Goal: Information Seeking & Learning: Learn about a topic

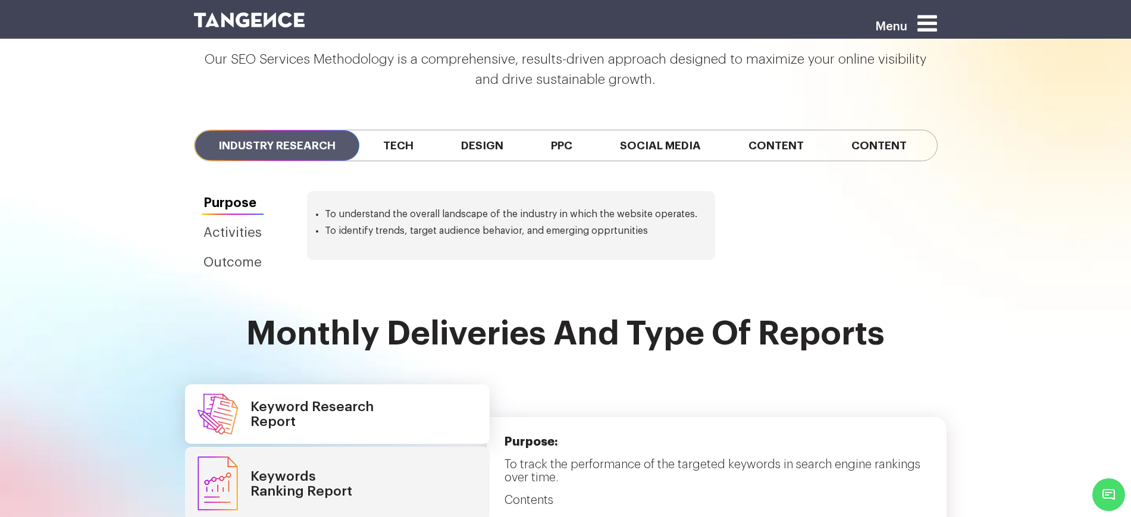
scroll to position [2379, 0]
click at [397, 130] on span "Tech" at bounding box center [398, 145] width 78 height 30
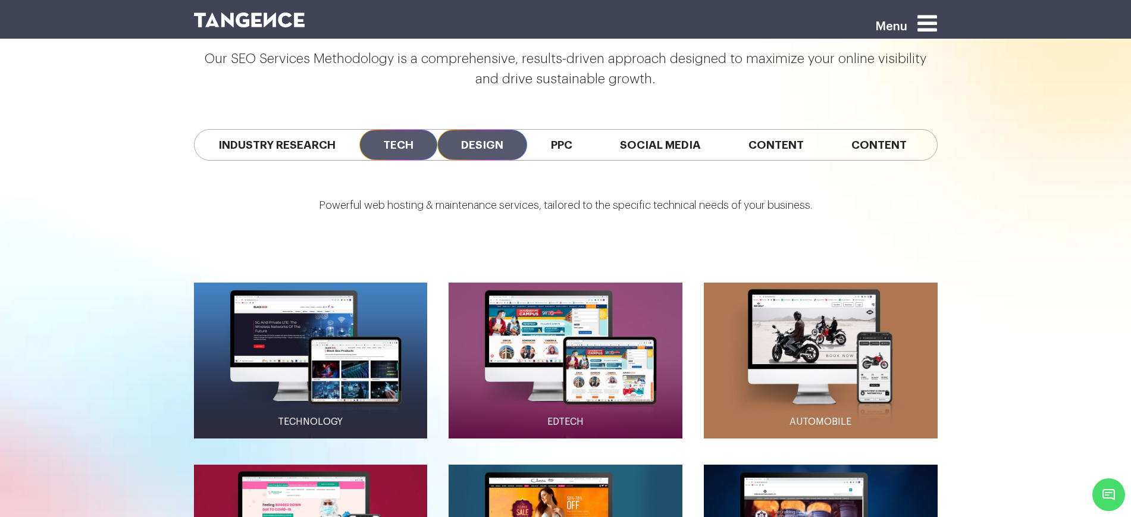
click at [473, 130] on span "Design" at bounding box center [482, 145] width 90 height 30
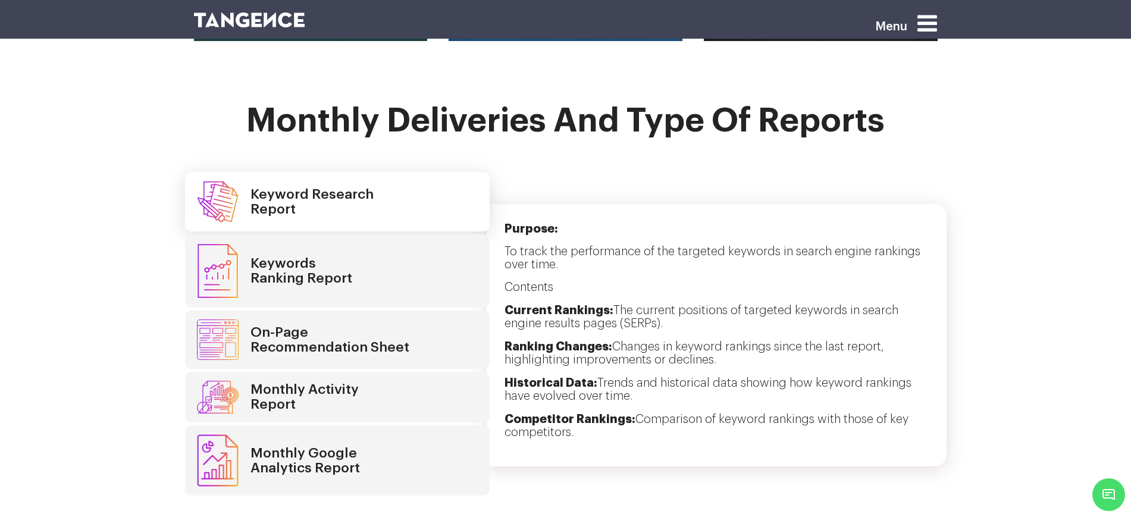
scroll to position [2974, 0]
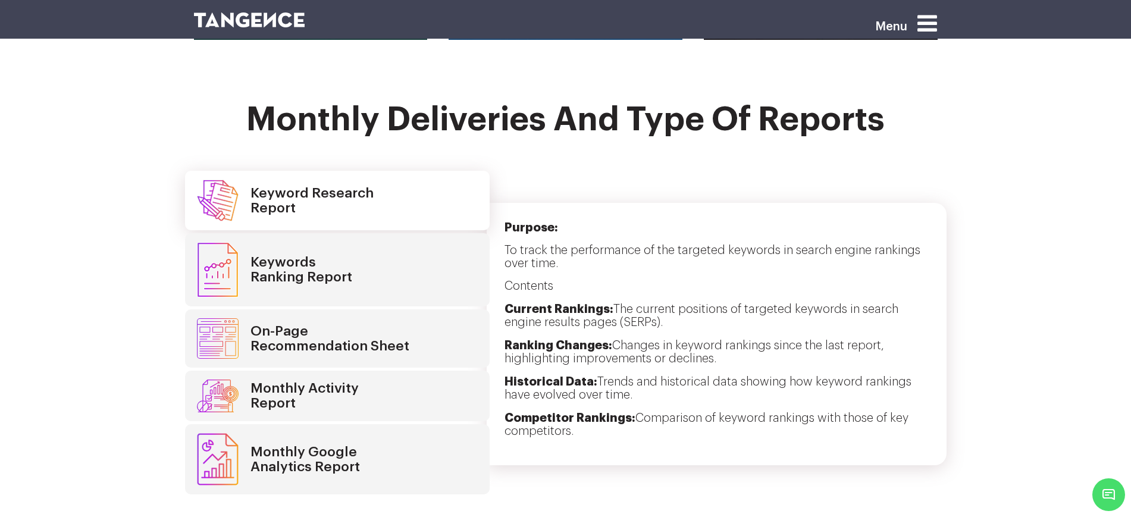
click at [389, 233] on link "Keywords Ranking Report" at bounding box center [337, 269] width 304 height 73
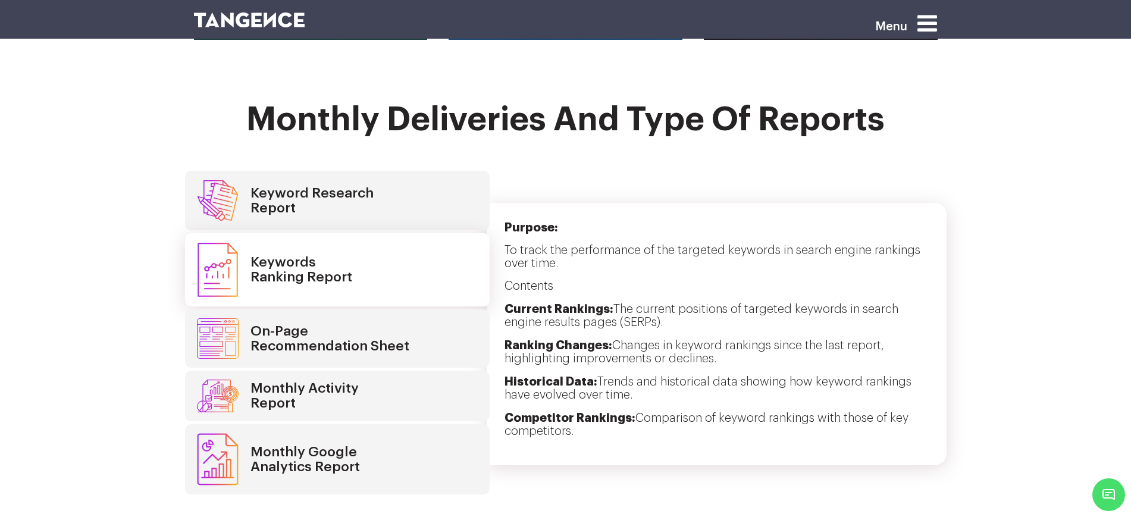
click at [394, 324] on h4 "On-Page Recommendation Sheet" at bounding box center [329, 339] width 159 height 30
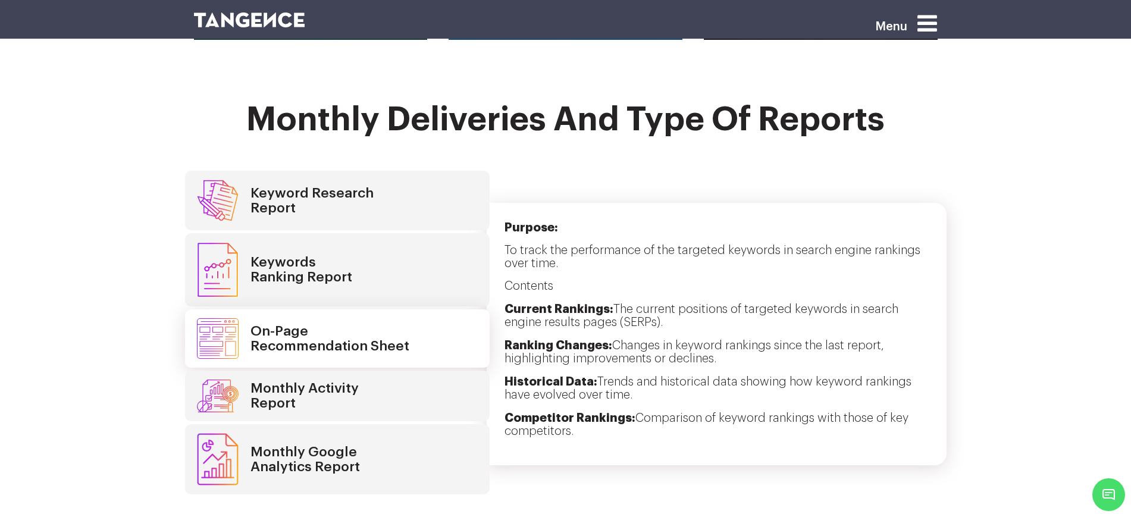
click at [391, 371] on link "Monthly Activity Report" at bounding box center [337, 396] width 304 height 51
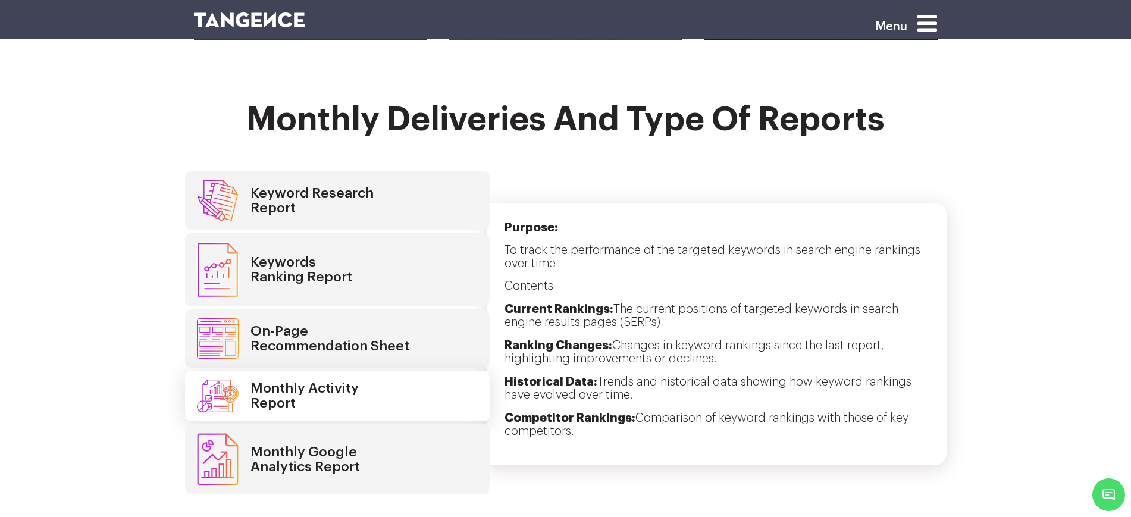
click at [379, 424] on link "Monthly Google Analytics Report" at bounding box center [337, 459] width 304 height 70
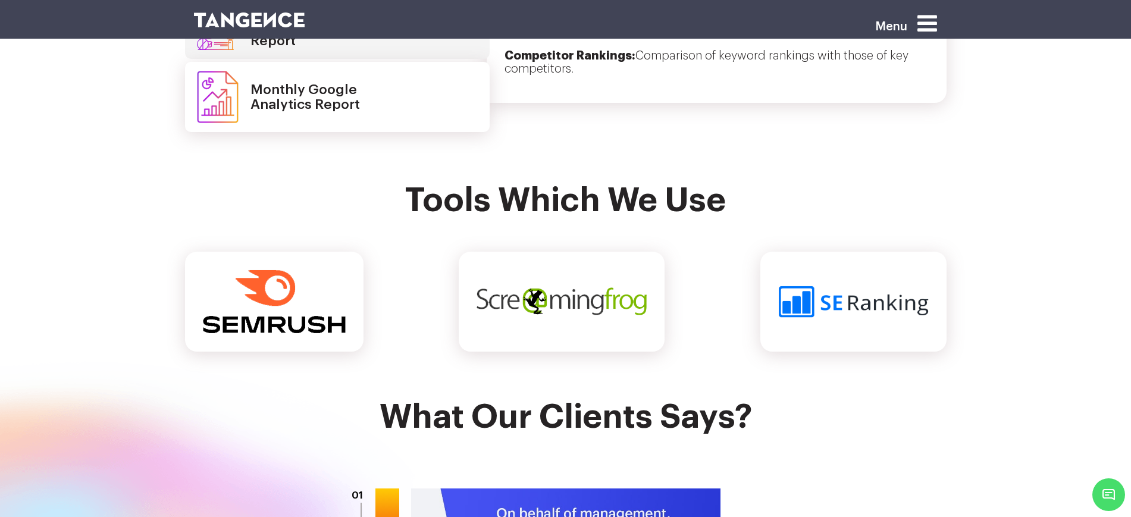
scroll to position [3345, 0]
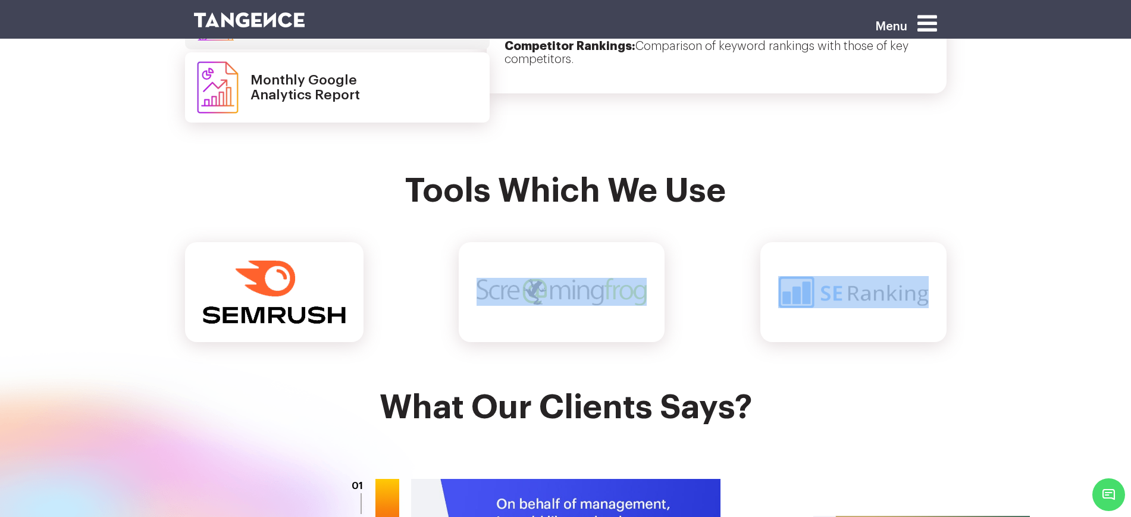
drag, startPoint x: 558, startPoint y: 281, endPoint x: 881, endPoint y: 273, distance: 323.0
click at [881, 273] on div at bounding box center [565, 292] width 761 height 100
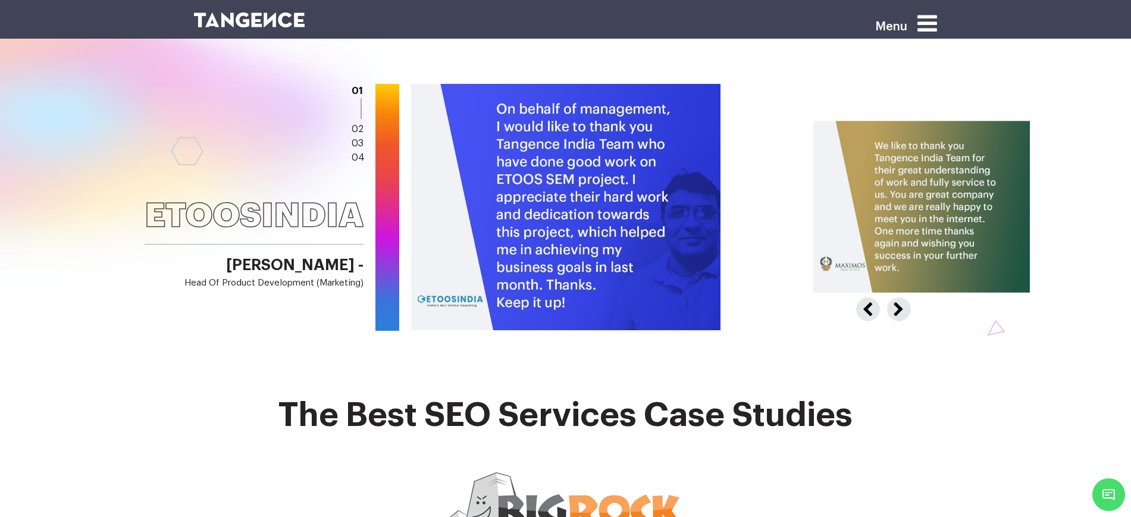
scroll to position [3791, 0]
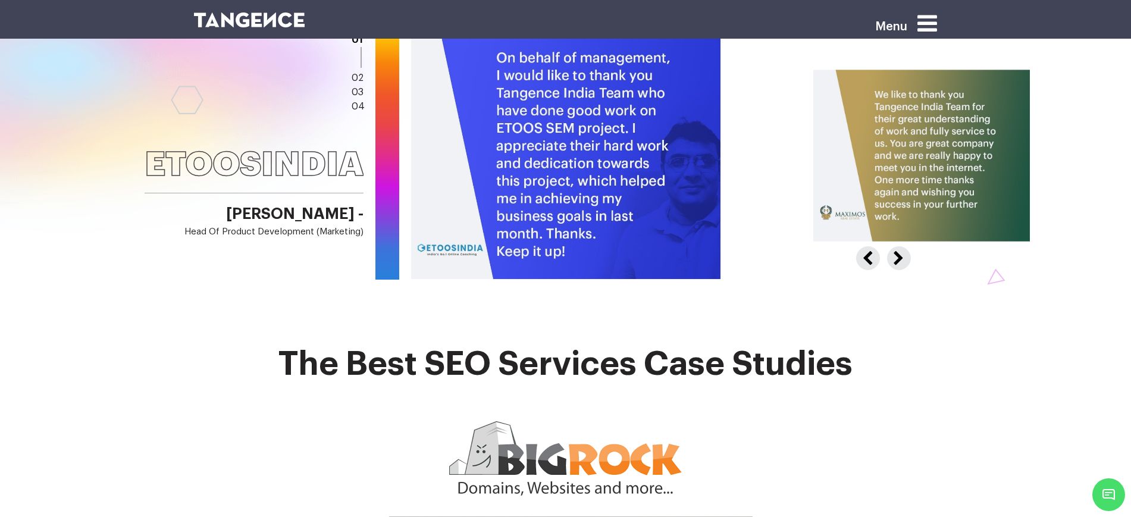
click at [900, 246] on button "Next" at bounding box center [896, 255] width 19 height 19
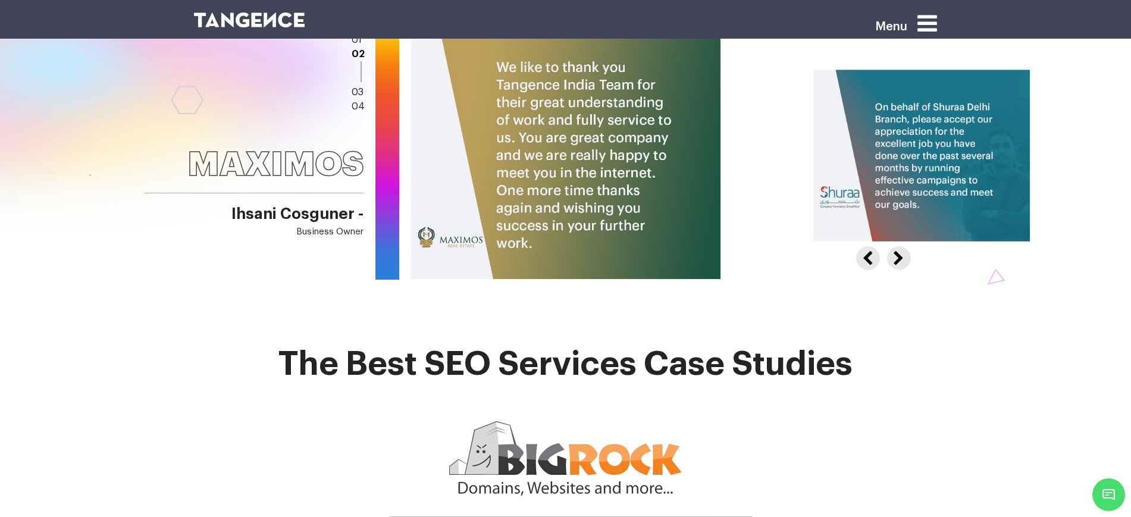
click at [900, 246] on button "Next" at bounding box center [896, 255] width 19 height 19
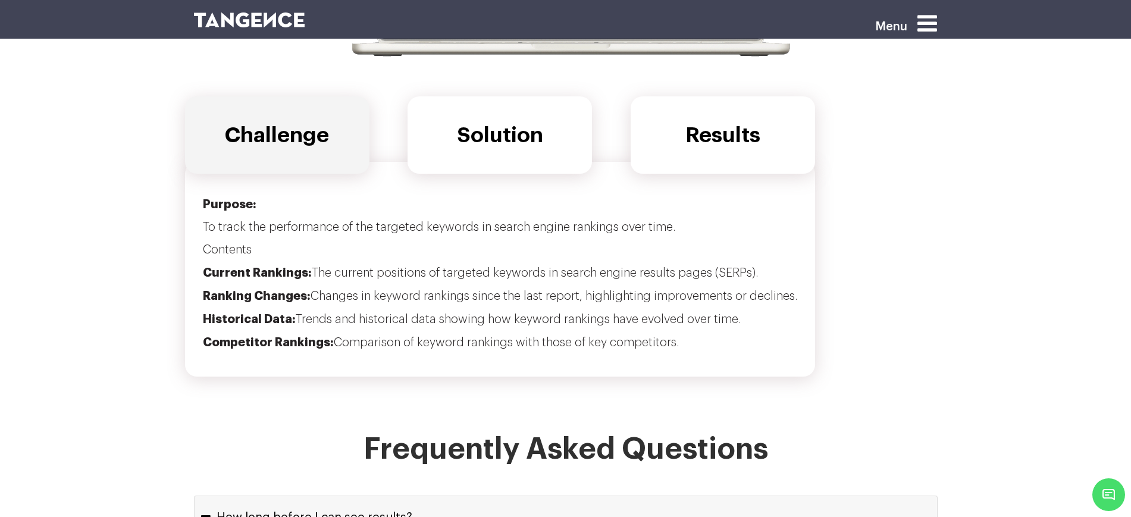
scroll to position [4535, 0]
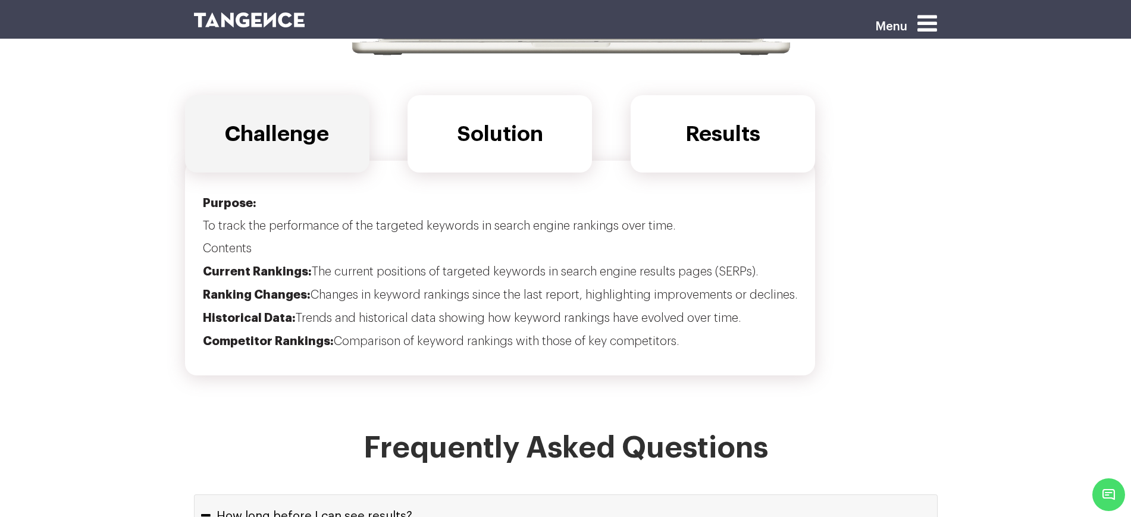
click at [496, 120] on link "Solution" at bounding box center [499, 133] width 184 height 77
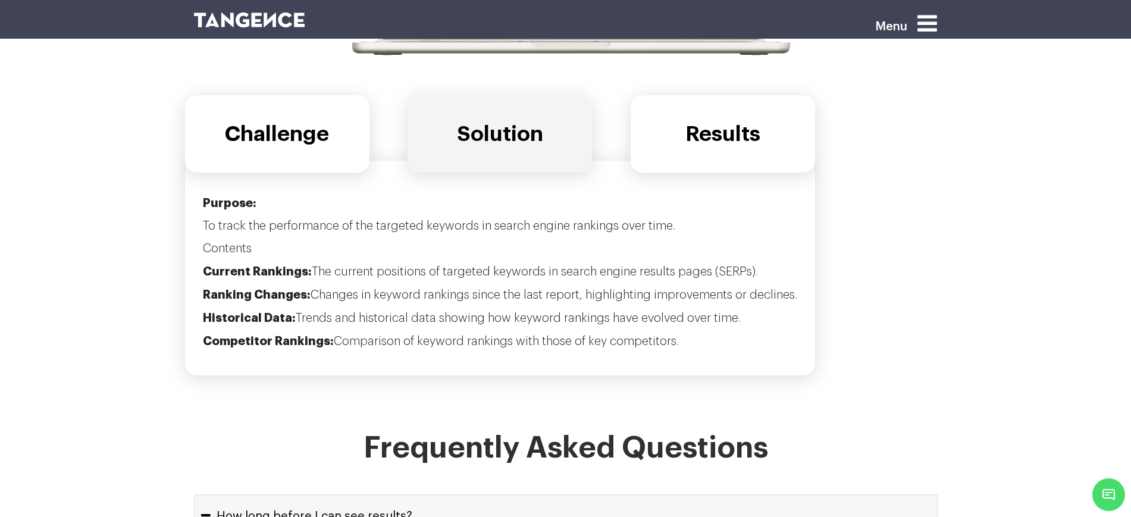
click at [774, 120] on link "Results" at bounding box center [722, 133] width 184 height 77
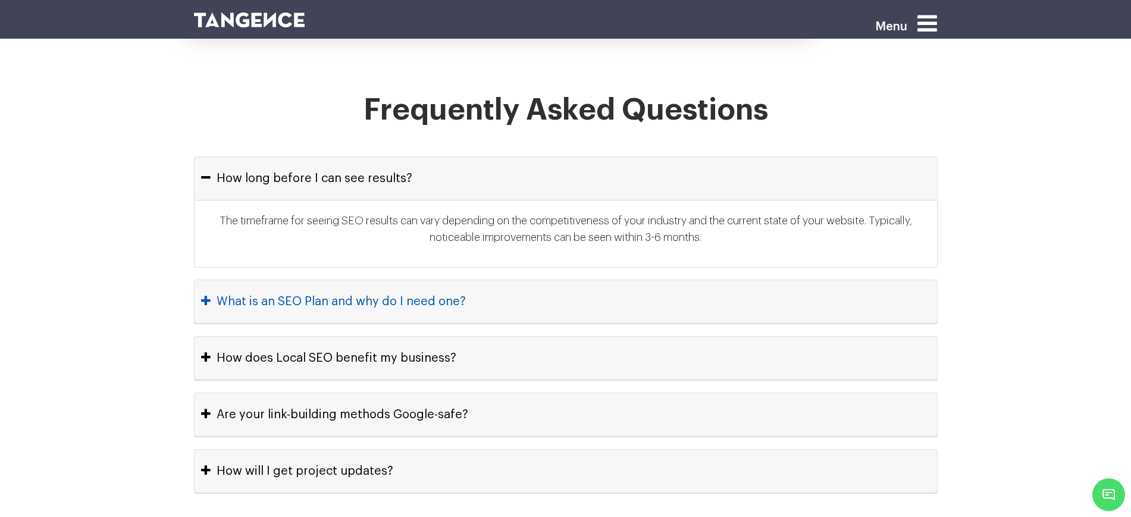
scroll to position [4906, 0]
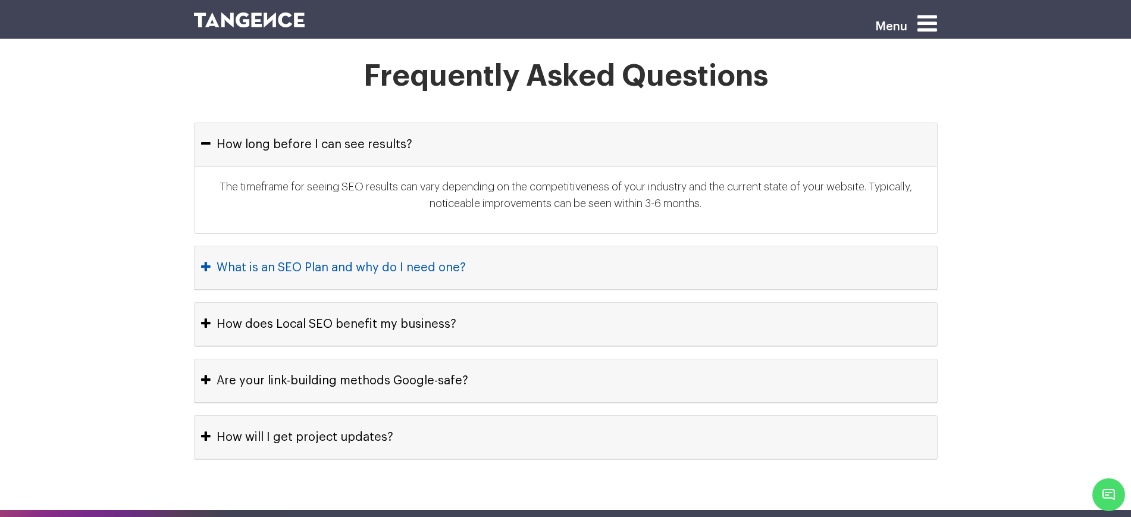
click at [515, 247] on button "What is an SEO Plan and why do I need one?" at bounding box center [565, 267] width 742 height 43
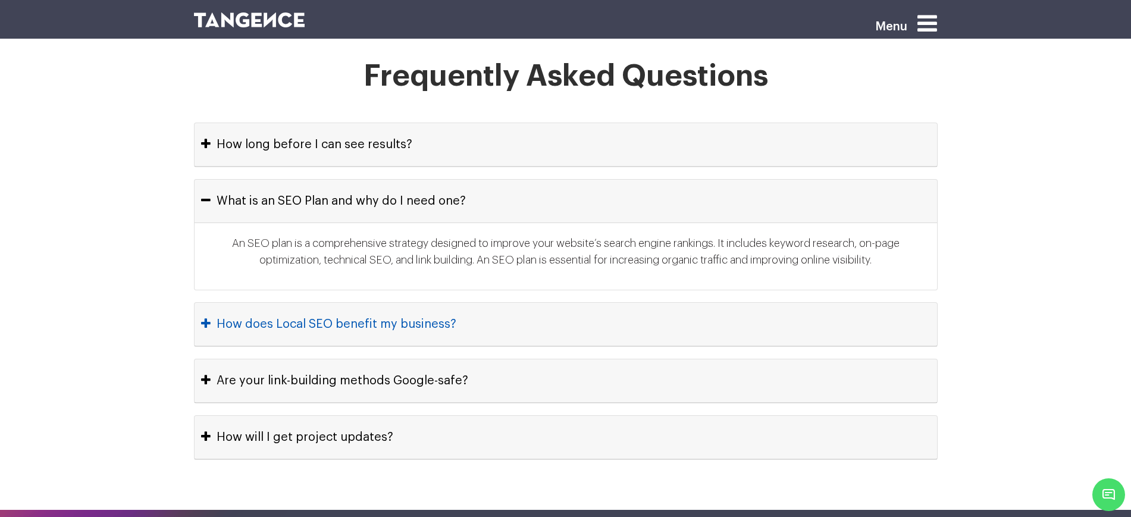
click at [464, 303] on button "How does Local SEO benefit my business?" at bounding box center [565, 324] width 742 height 43
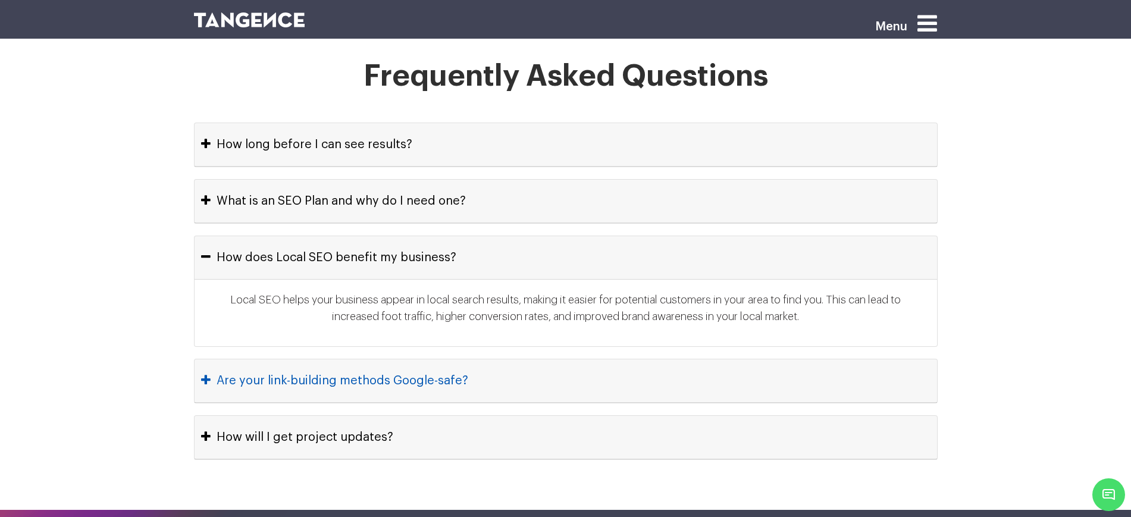
click at [428, 359] on button "Are your link-building methods Google-safe?" at bounding box center [565, 380] width 742 height 43
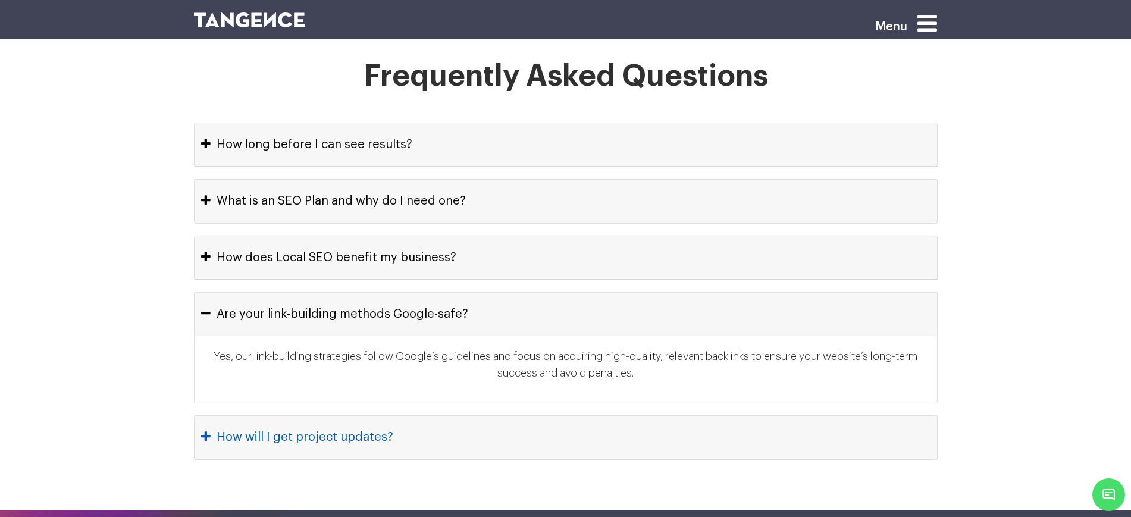
click at [435, 416] on button "How will I get project updates?" at bounding box center [565, 437] width 742 height 43
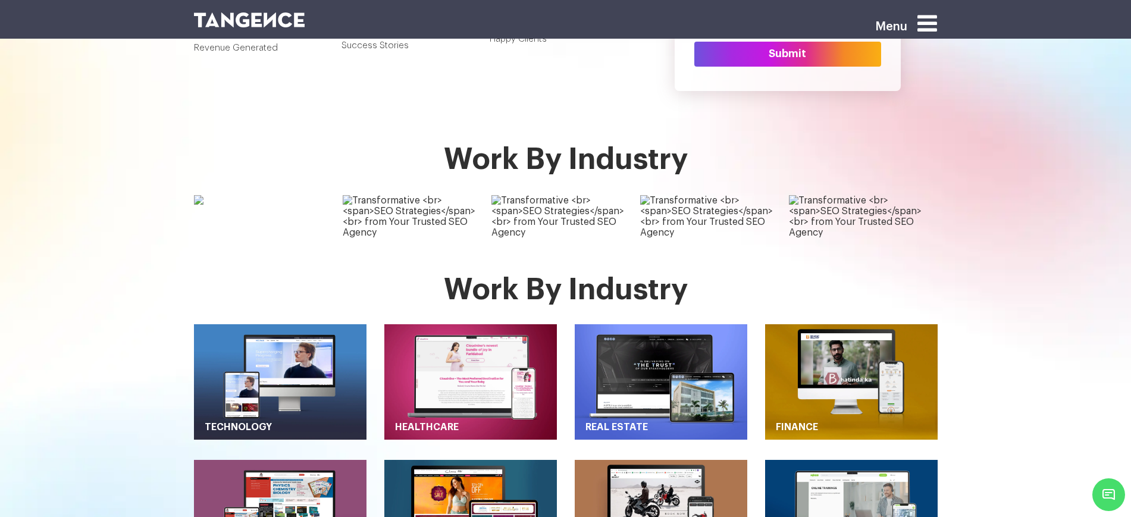
scroll to position [0, 0]
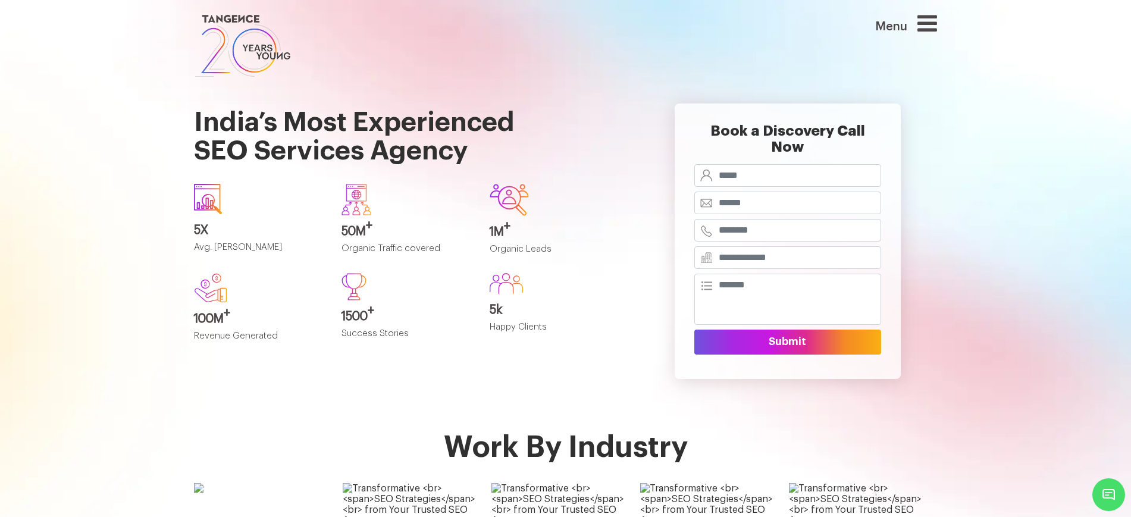
click at [926, 28] on icon at bounding box center [927, 23] width 20 height 23
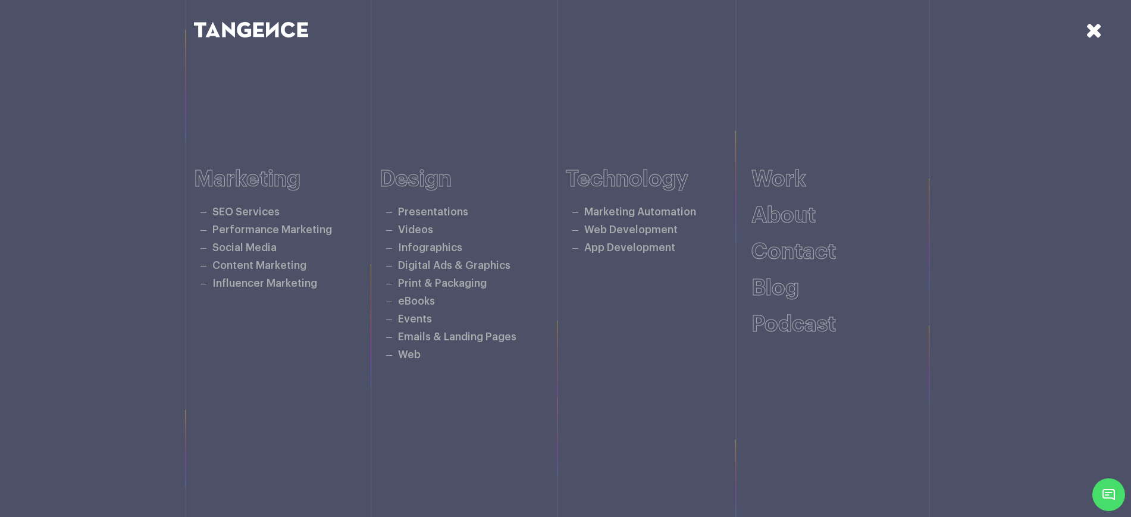
click at [1098, 36] on icon at bounding box center [1093, 30] width 17 height 21
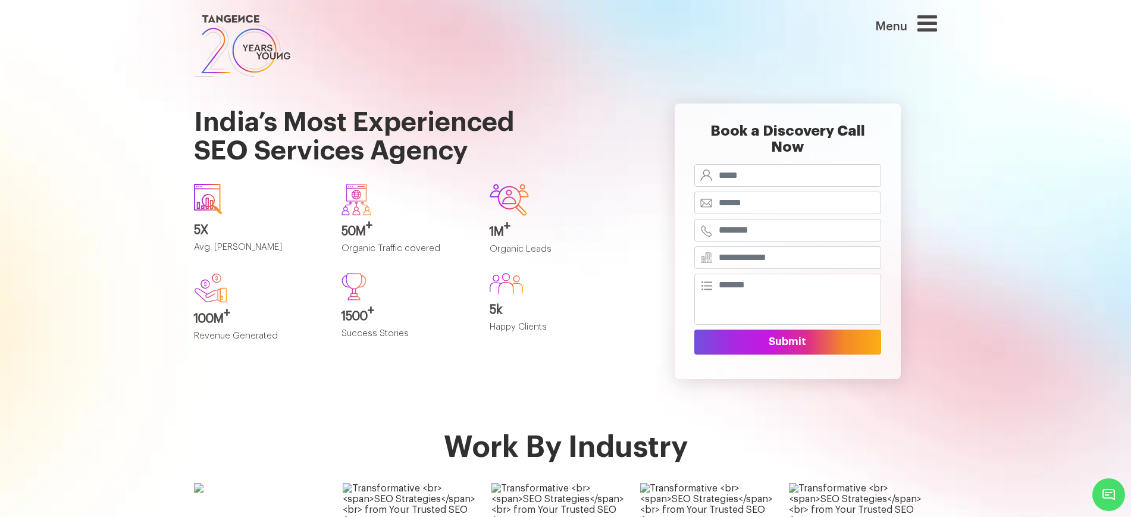
click at [234, 42] on img at bounding box center [243, 46] width 98 height 68
